Goal: Task Accomplishment & Management: Manage account settings

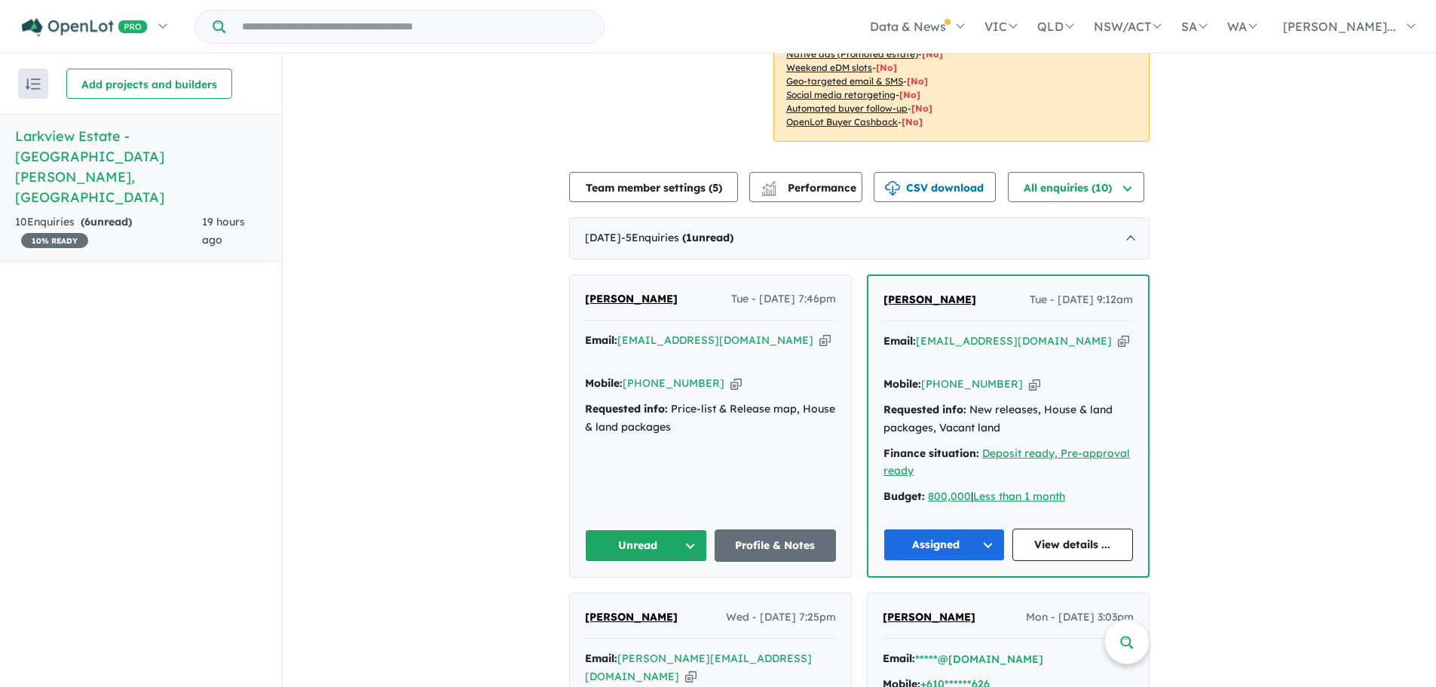
scroll to position [226, 0]
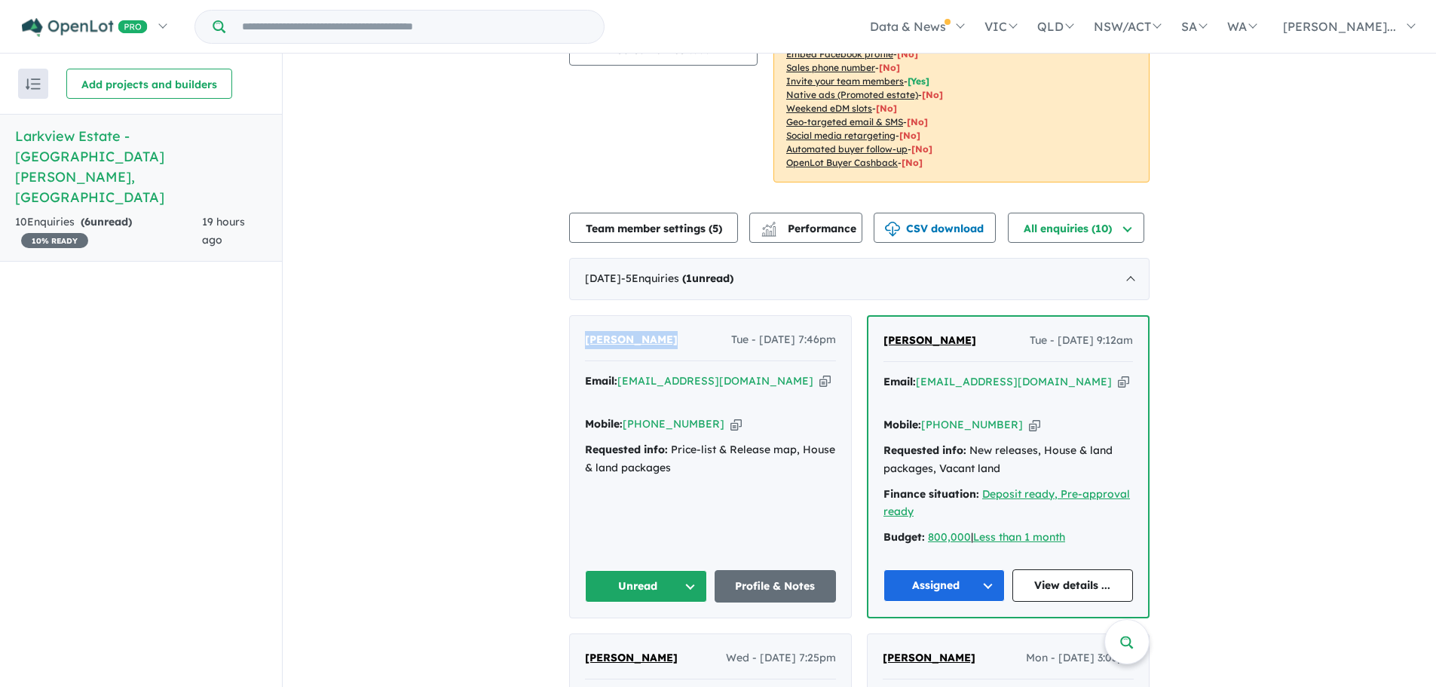
drag, startPoint x: 673, startPoint y: 316, endPoint x: 588, endPoint y: 320, distance: 85.3
click at [576, 322] on div "[PERSON_NAME] Tue - [DATE] 7:46pm Email: [EMAIL_ADDRESS][DOMAIN_NAME] Copied! M…" at bounding box center [710, 467] width 281 height 302
copy span "[PERSON_NAME]"
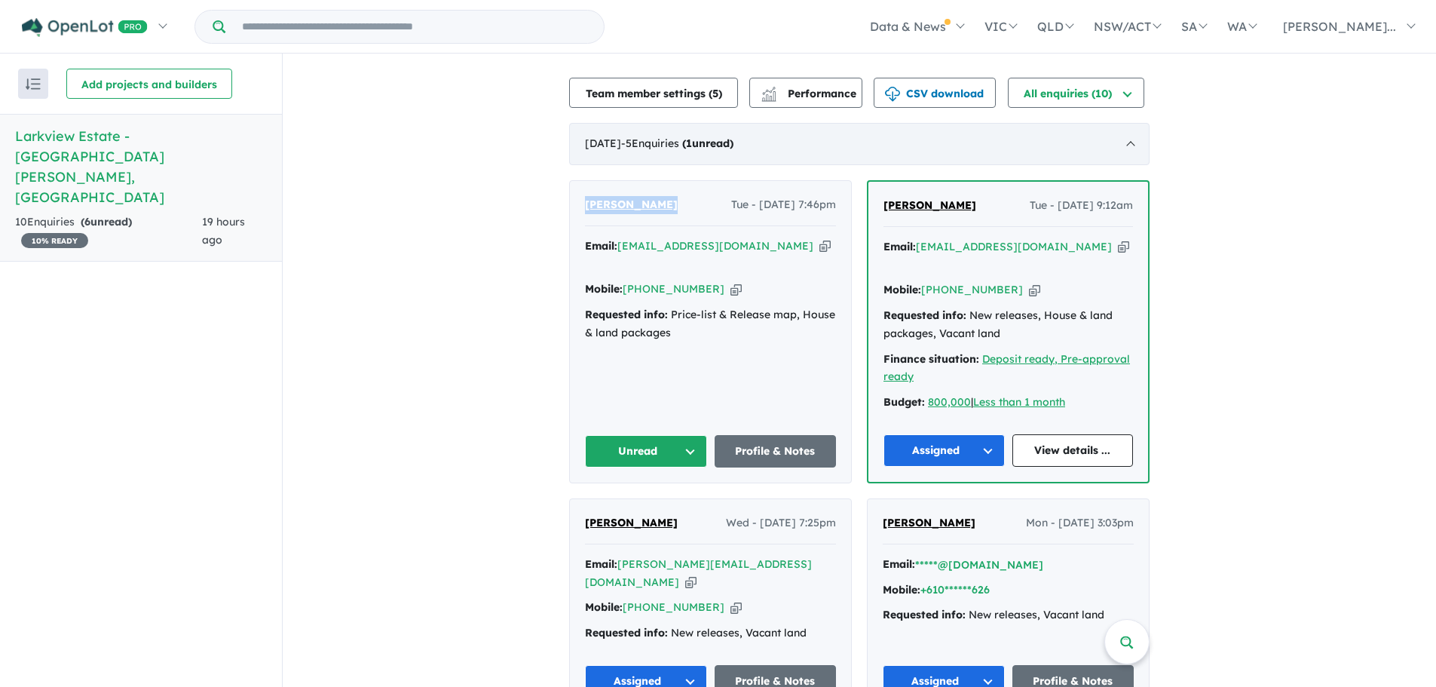
scroll to position [257, 0]
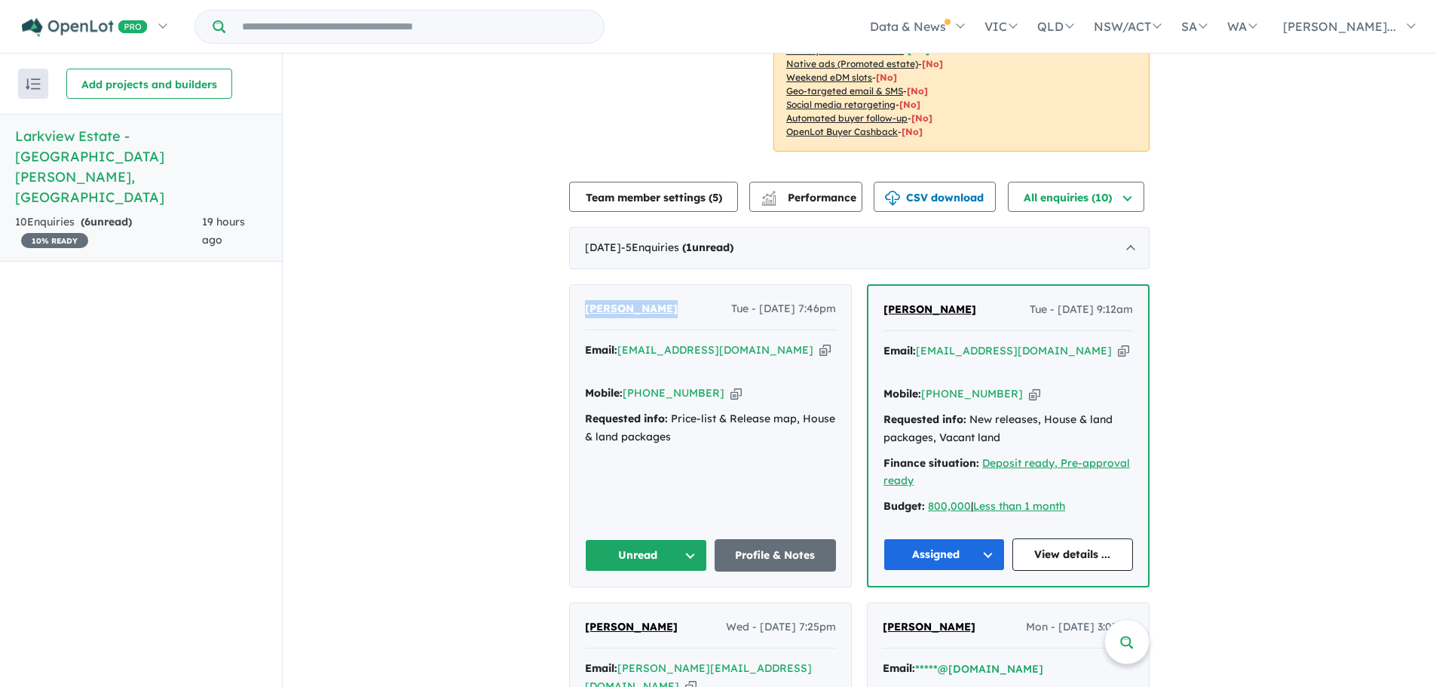
copy span "[PERSON_NAME]"
click at [820, 342] on icon "button" at bounding box center [825, 350] width 11 height 16
copy span "[PERSON_NAME]"
click at [731, 385] on icon "button" at bounding box center [736, 393] width 11 height 16
copy span "[PERSON_NAME]"
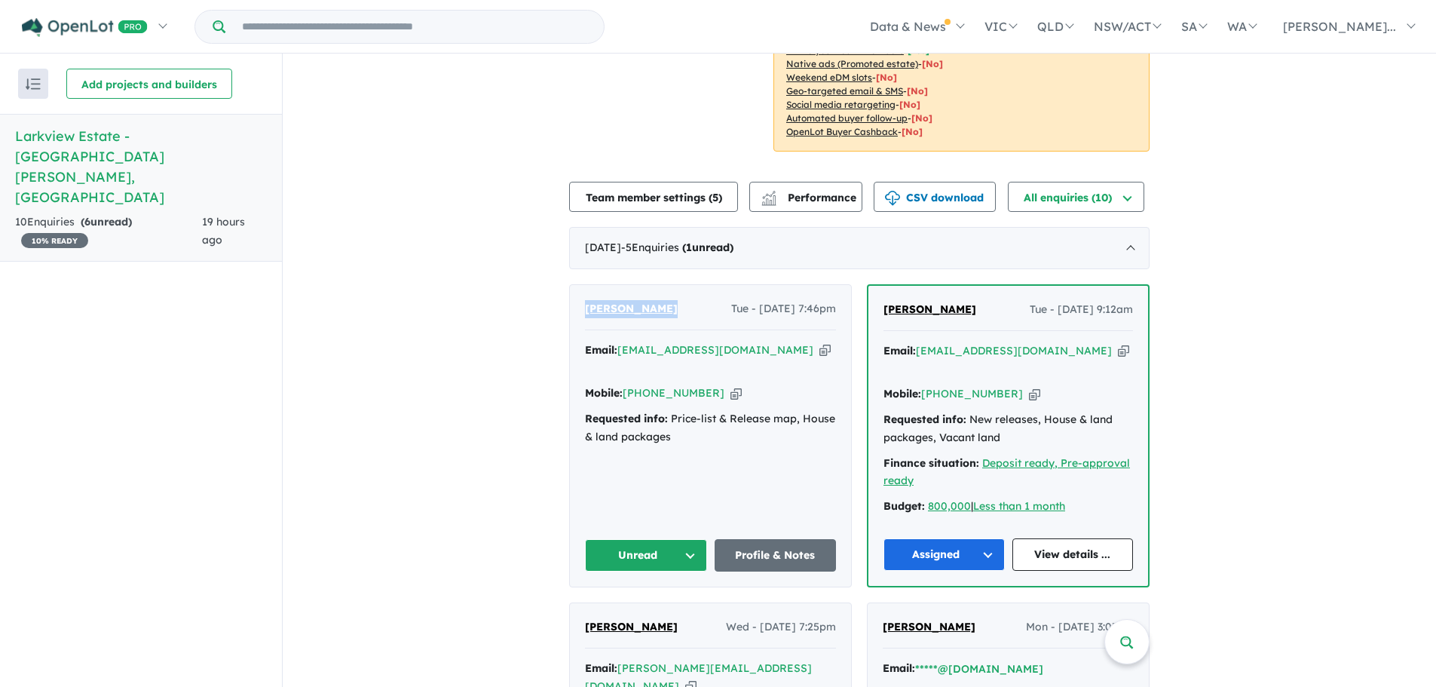
click at [731, 385] on icon "button" at bounding box center [736, 393] width 11 height 16
copy span "[PERSON_NAME]"
